Goal: Find specific page/section: Find specific page/section

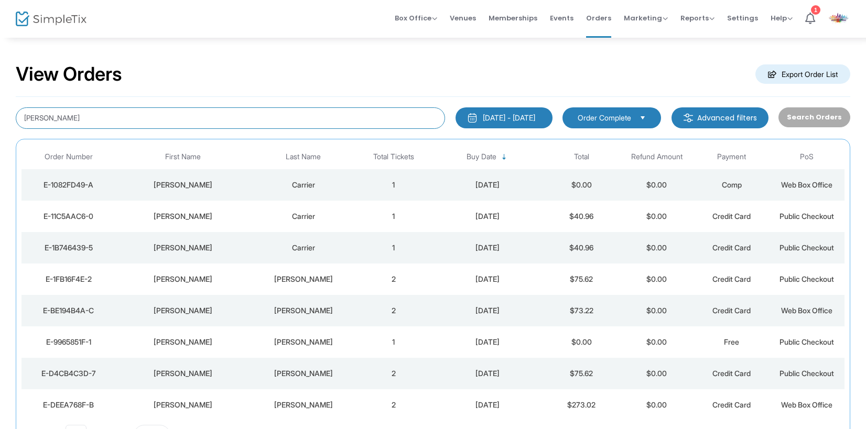
click at [49, 117] on input "Carr" at bounding box center [230, 117] width 429 height 21
type input "C"
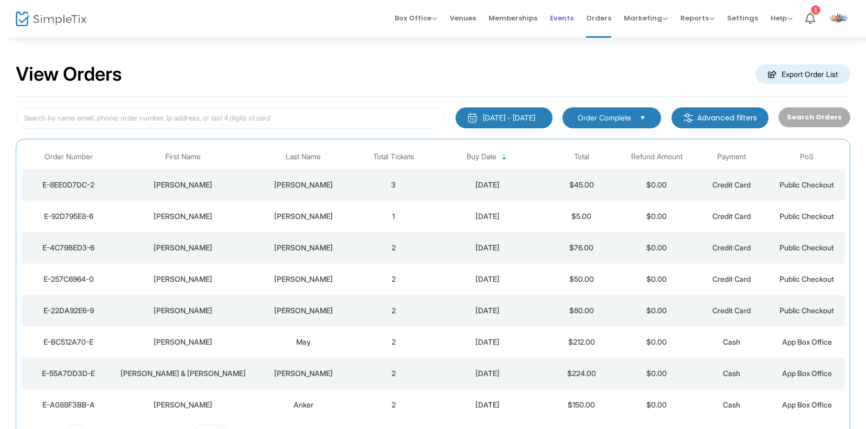
click at [566, 14] on span "Events" at bounding box center [562, 18] width 24 height 27
